Goal: Task Accomplishment & Management: Complete application form

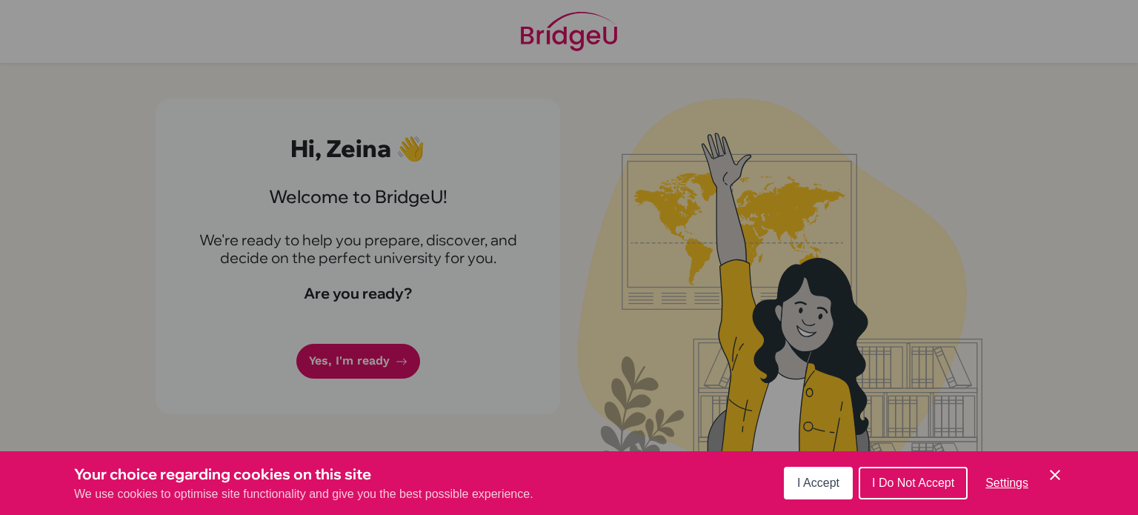
click at [1055, 471] on icon "Cookie Control Close Icon" at bounding box center [1055, 475] width 18 height 18
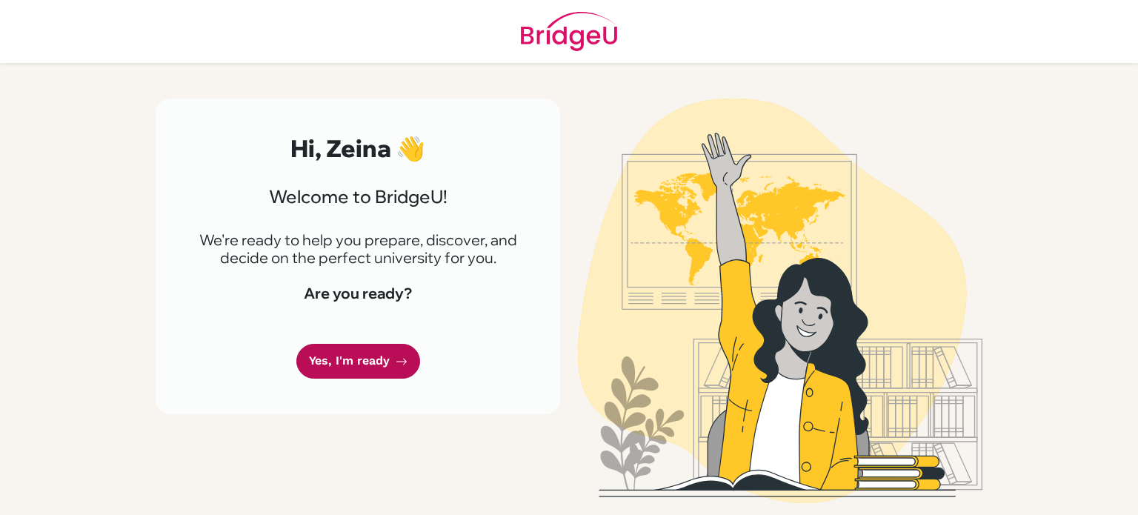
click at [394, 361] on link "Yes, I'm ready" at bounding box center [358, 361] width 124 height 35
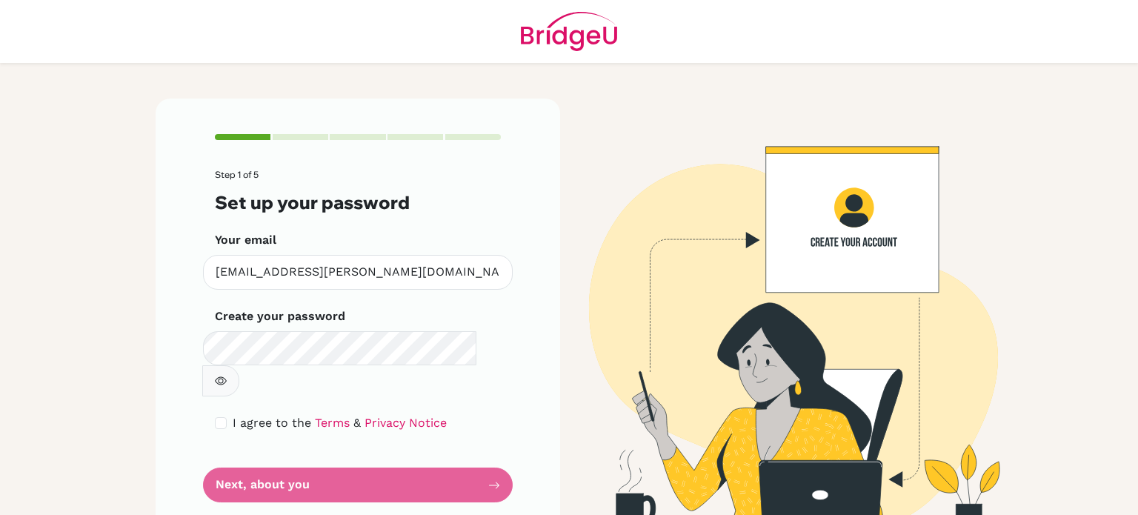
click at [414, 369] on form "Step 1 of 5 Set up your password Your email [EMAIL_ADDRESS][PERSON_NAME][DOMAIN…" at bounding box center [358, 336] width 286 height 333
click at [239, 365] on button "button" at bounding box center [220, 380] width 37 height 31
click at [228, 414] on div "I agree to the Terms & Privacy Notice" at bounding box center [358, 423] width 286 height 18
click at [214, 389] on div "Step 1 of 5 Set up your password Your email [EMAIL_ADDRESS][PERSON_NAME][DOMAIN…" at bounding box center [358, 318] width 405 height 439
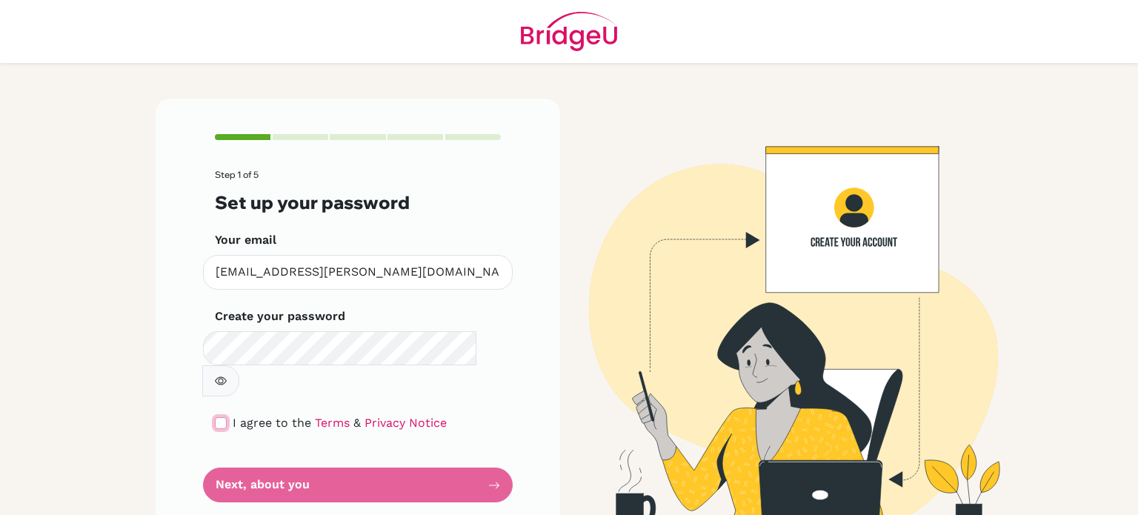
click at [222, 417] on input "checkbox" at bounding box center [221, 423] width 12 height 12
checkbox input "true"
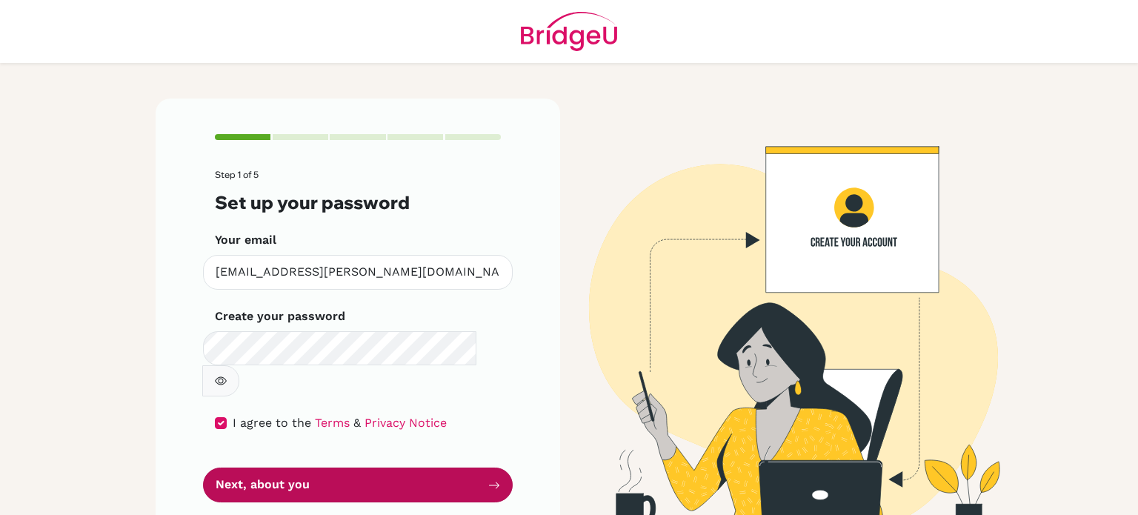
click at [271, 468] on button "Next, about you" at bounding box center [358, 485] width 310 height 35
